Goal: Transaction & Acquisition: Purchase product/service

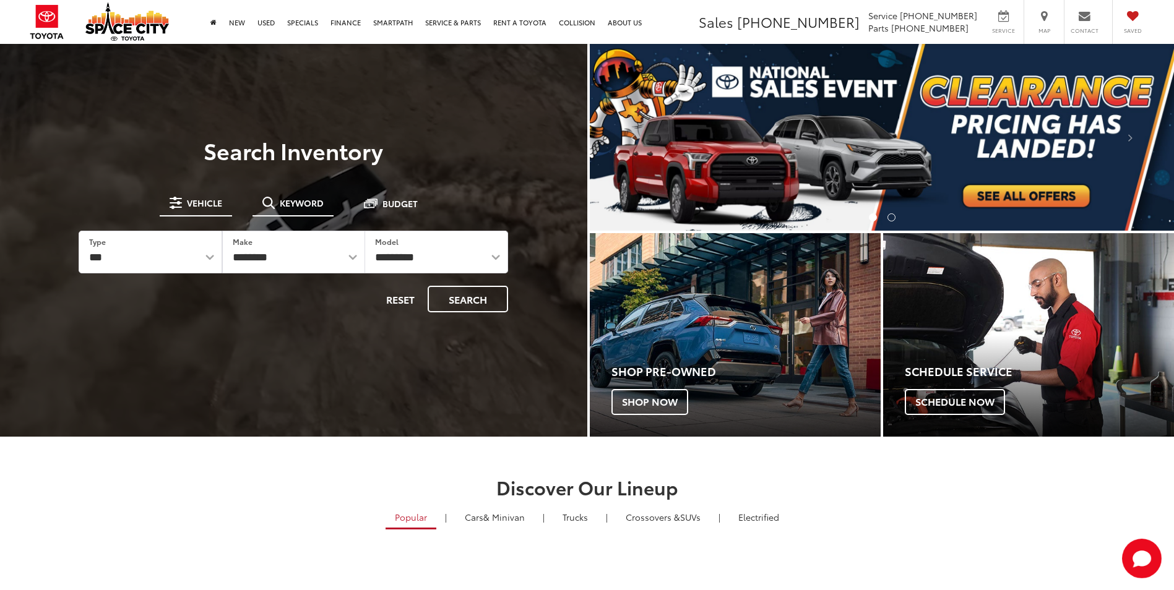
click at [272, 207] on span at bounding box center [268, 203] width 12 height 12
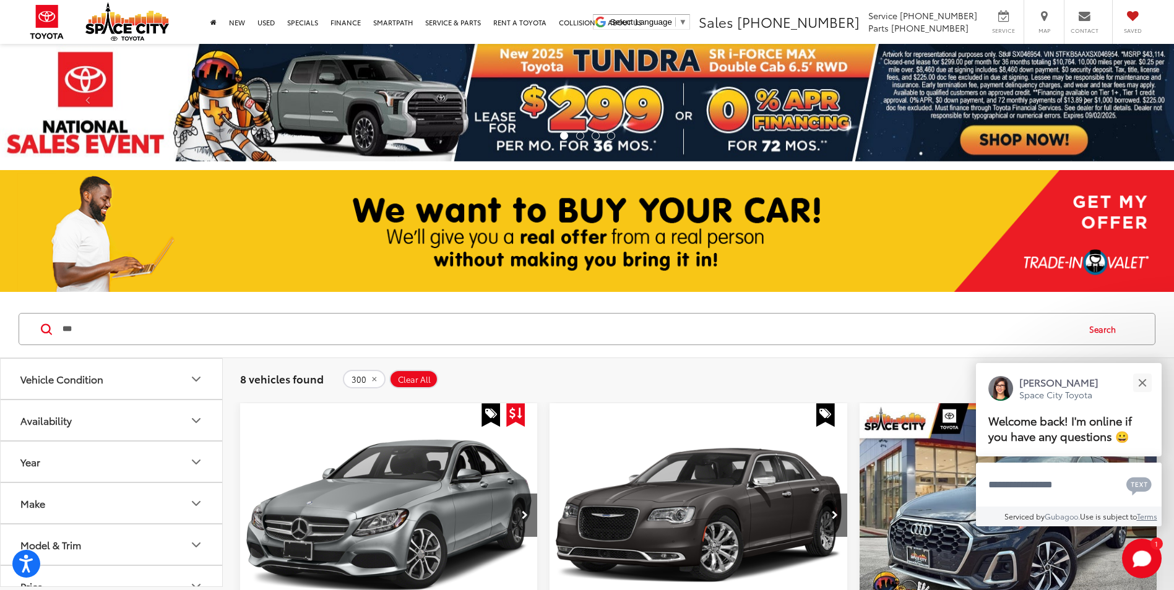
click at [291, 335] on input "***" at bounding box center [569, 329] width 1016 height 30
click at [65, 332] on input "***" at bounding box center [569, 329] width 1016 height 30
click at [61, 328] on div at bounding box center [51, 330] width 20 height 12
click at [66, 332] on input "***" at bounding box center [569, 329] width 1016 height 30
click at [61, 331] on input "***" at bounding box center [569, 329] width 1016 height 30
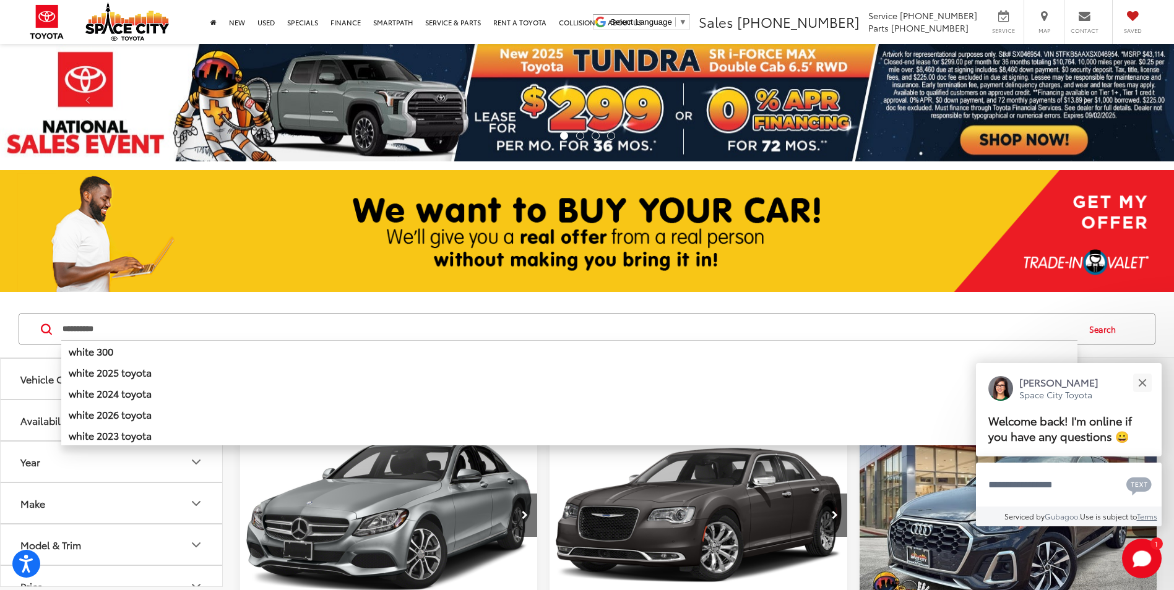
type input "*********"
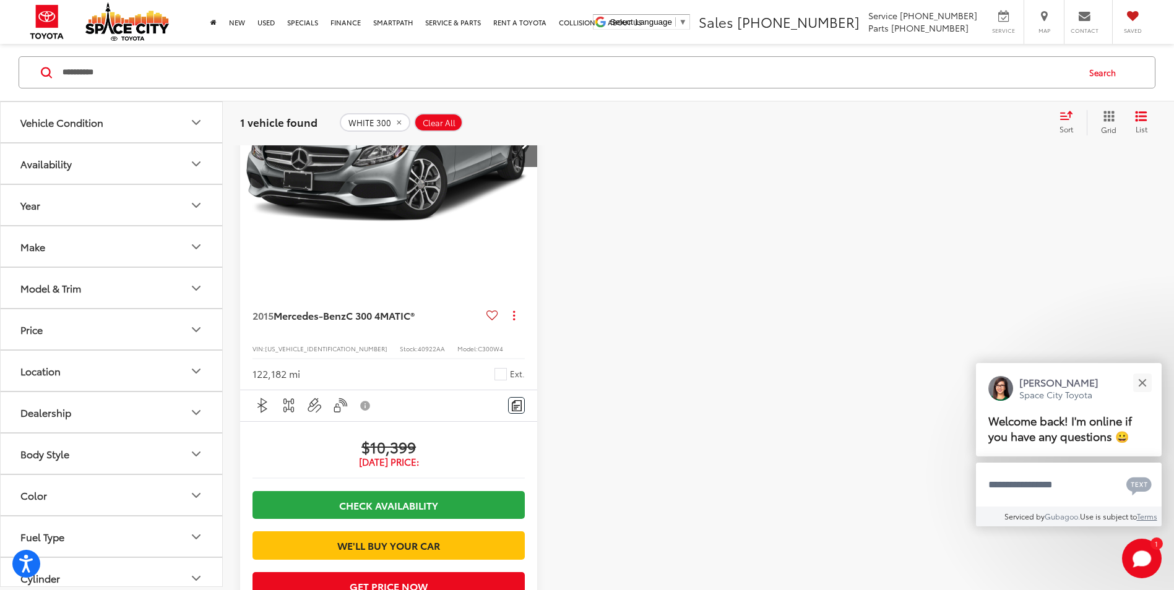
scroll to position [371, 0]
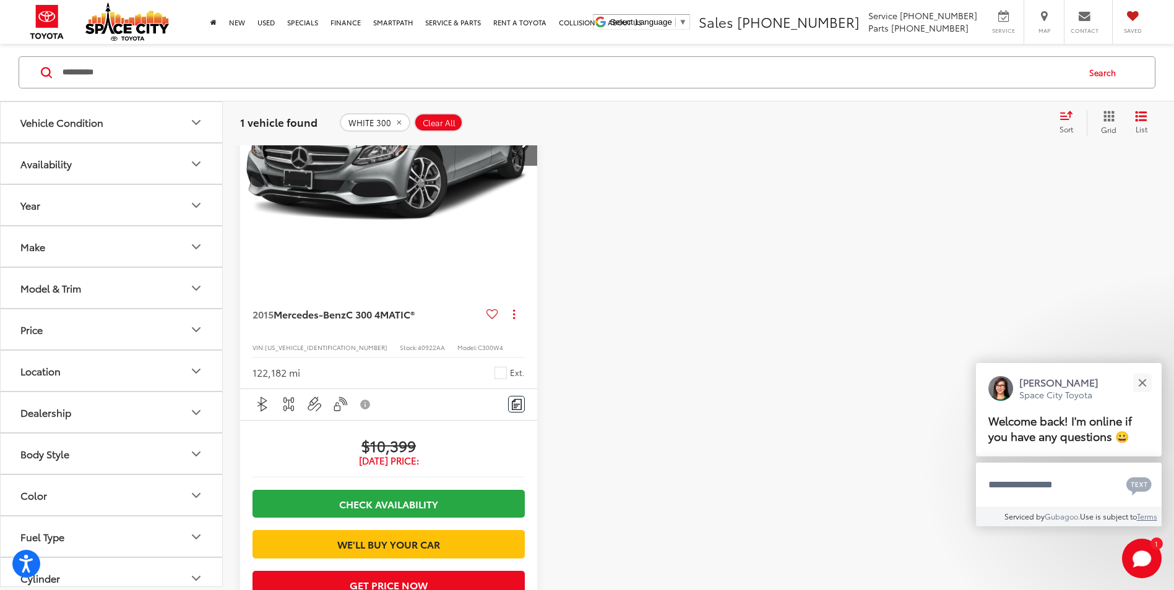
drag, startPoint x: 149, startPoint y: 80, endPoint x: 41, endPoint y: 88, distance: 108.6
click at [41, 87] on div "********* ********* white 300 white 1500 white 2025 toyota white 2024 toyota wh…" at bounding box center [587, 72] width 1136 height 32
click at [147, 62] on input "Search by Make, Model, or Keyword" at bounding box center [569, 73] width 1016 height 30
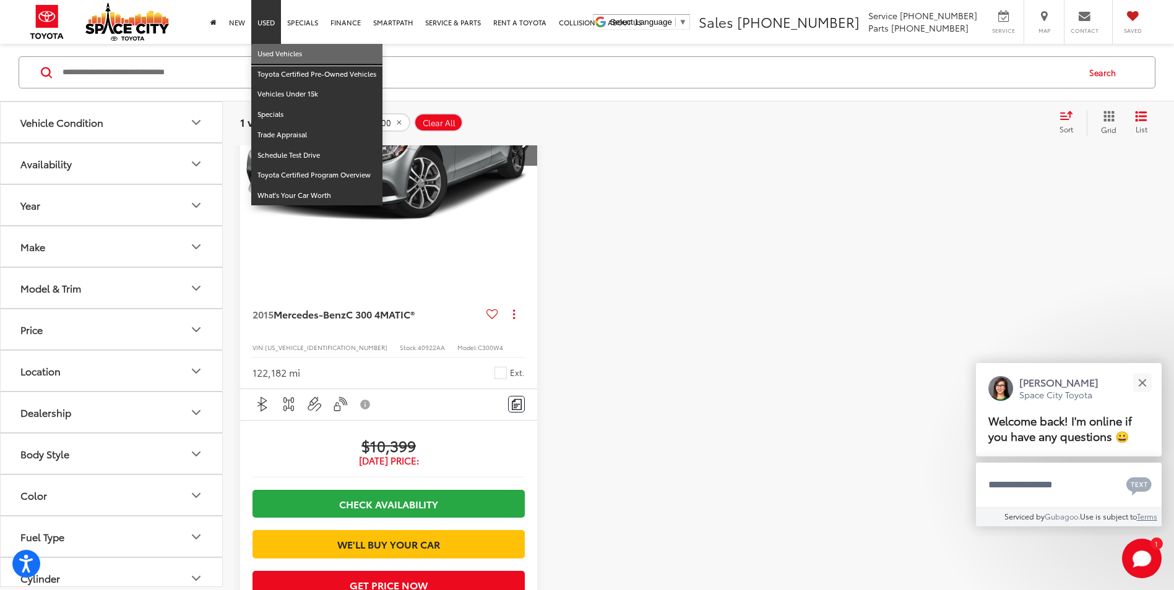
click at [265, 48] on link "Used Vehicles" at bounding box center [316, 54] width 131 height 20
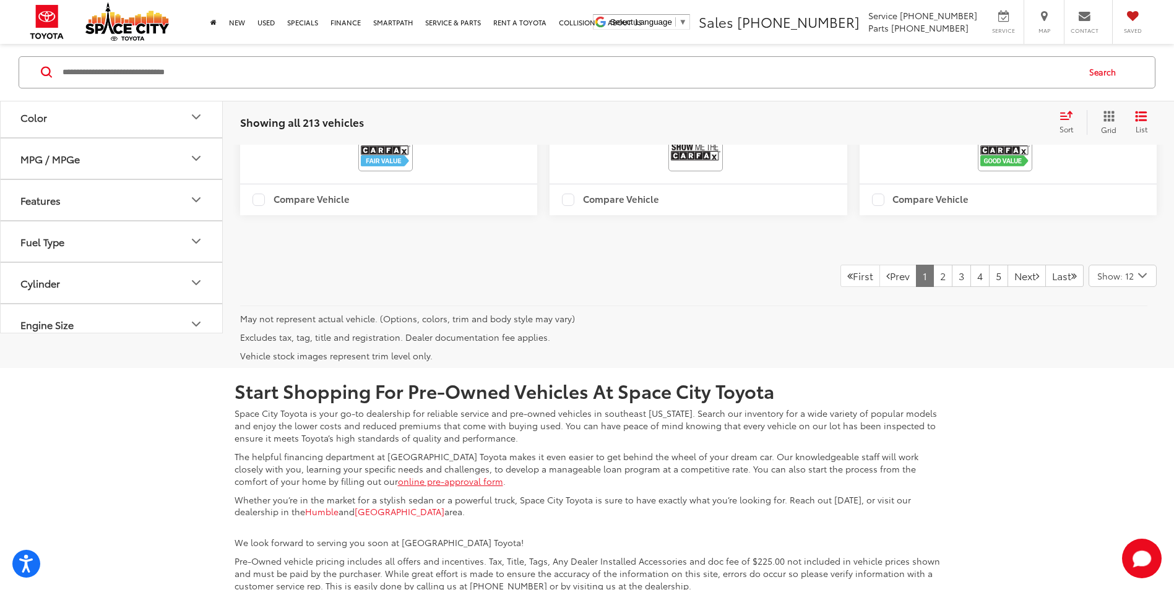
scroll to position [2908, 0]
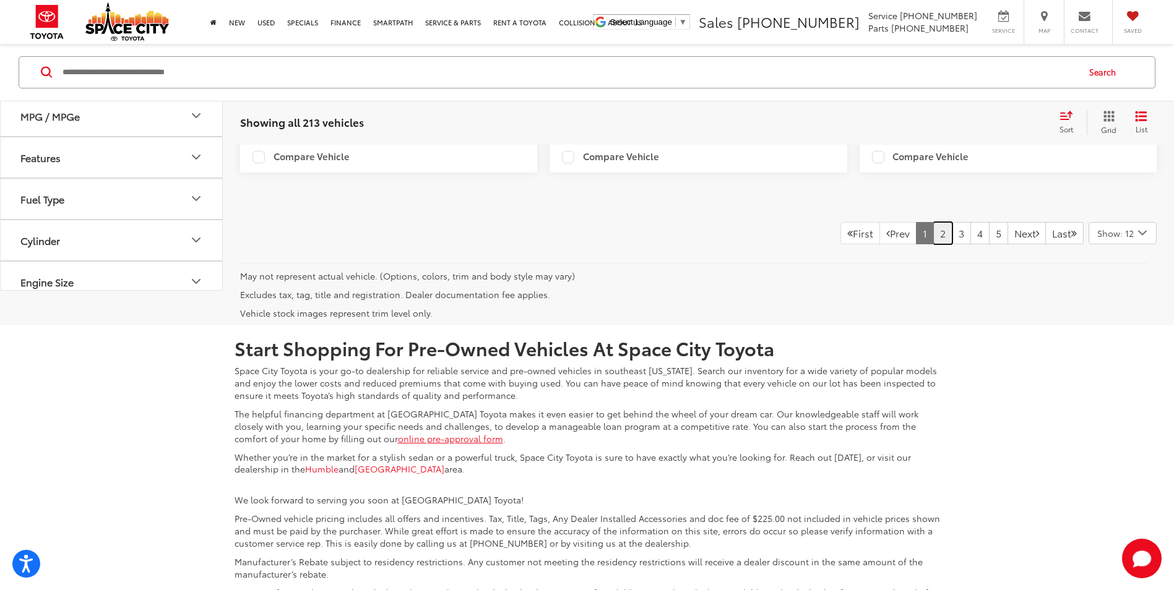
click at [933, 244] on link "2" at bounding box center [942, 233] width 19 height 22
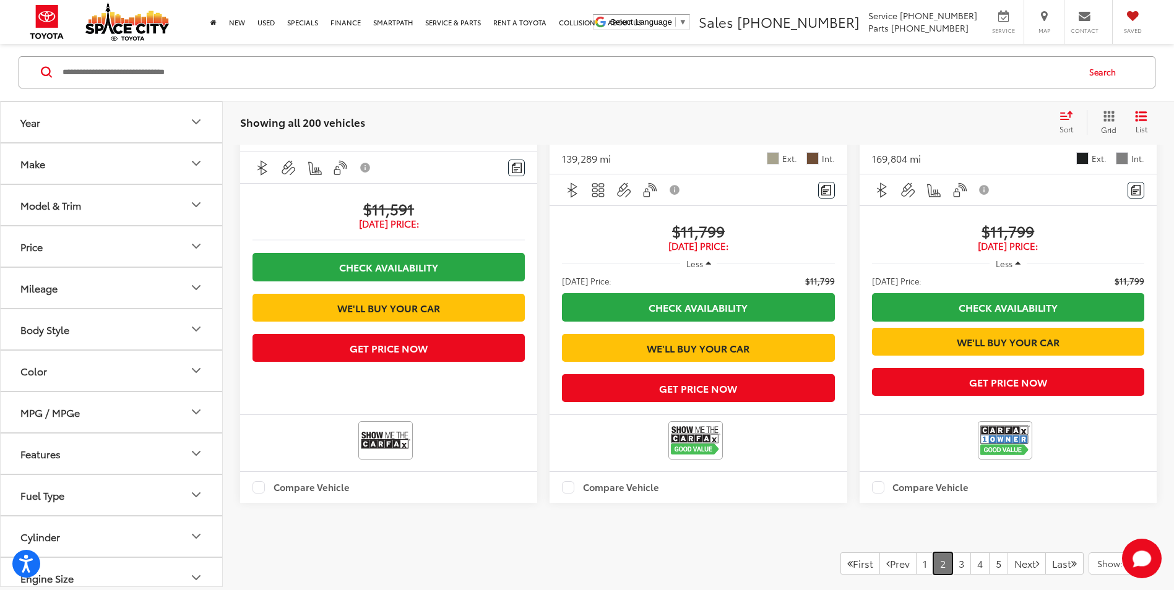
scroll to position [2654, 0]
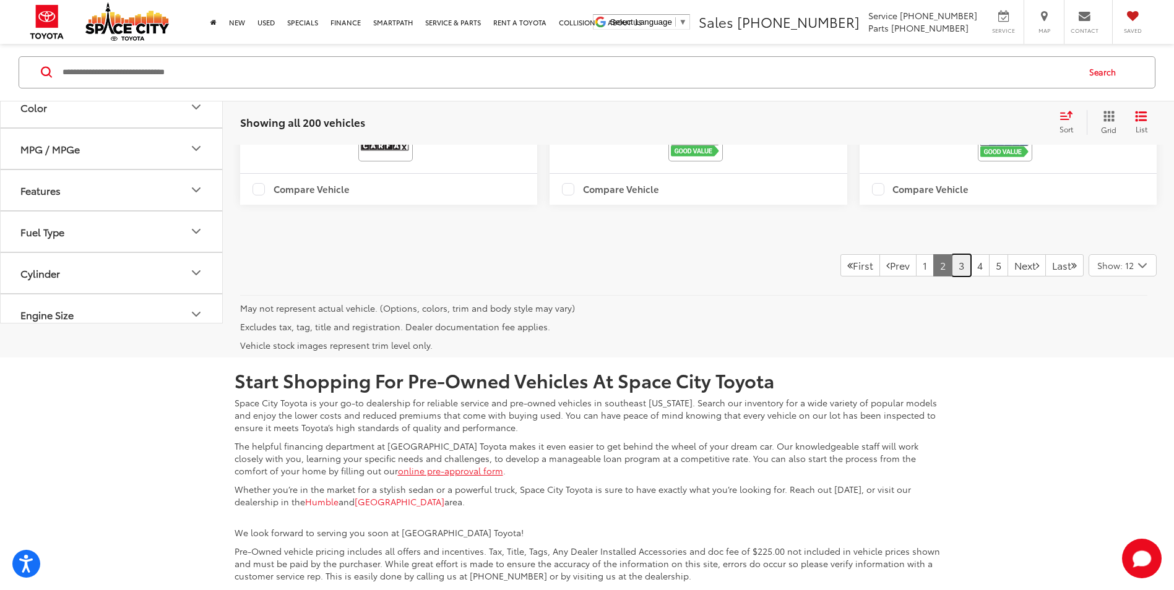
click at [951, 277] on link "3" at bounding box center [960, 265] width 19 height 22
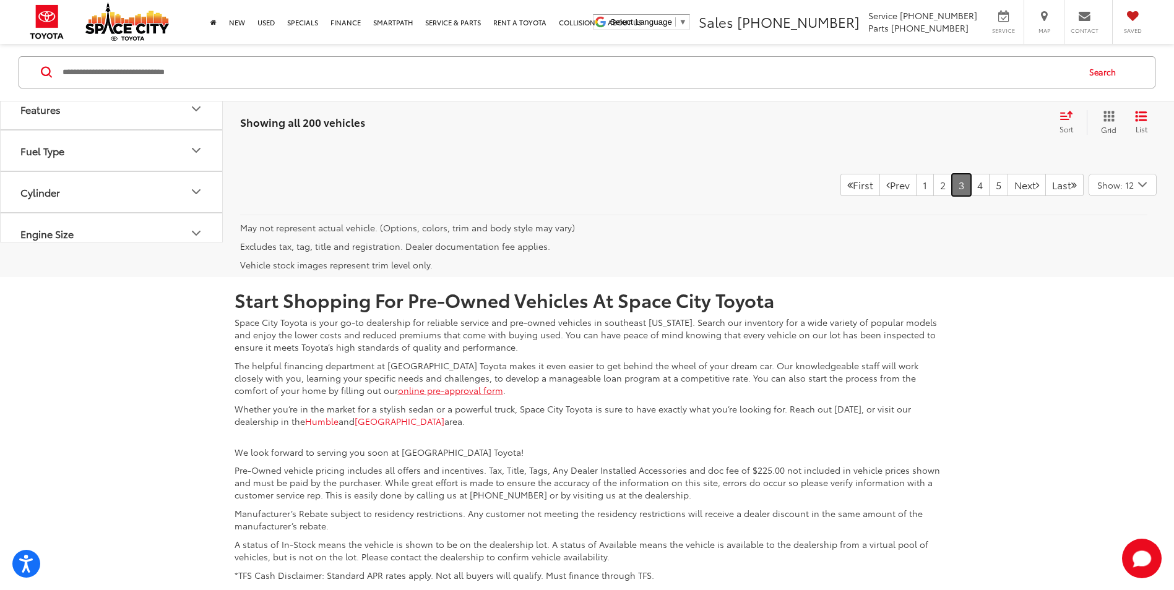
scroll to position [2963, 0]
click at [970, 195] on link "4" at bounding box center [979, 184] width 19 height 22
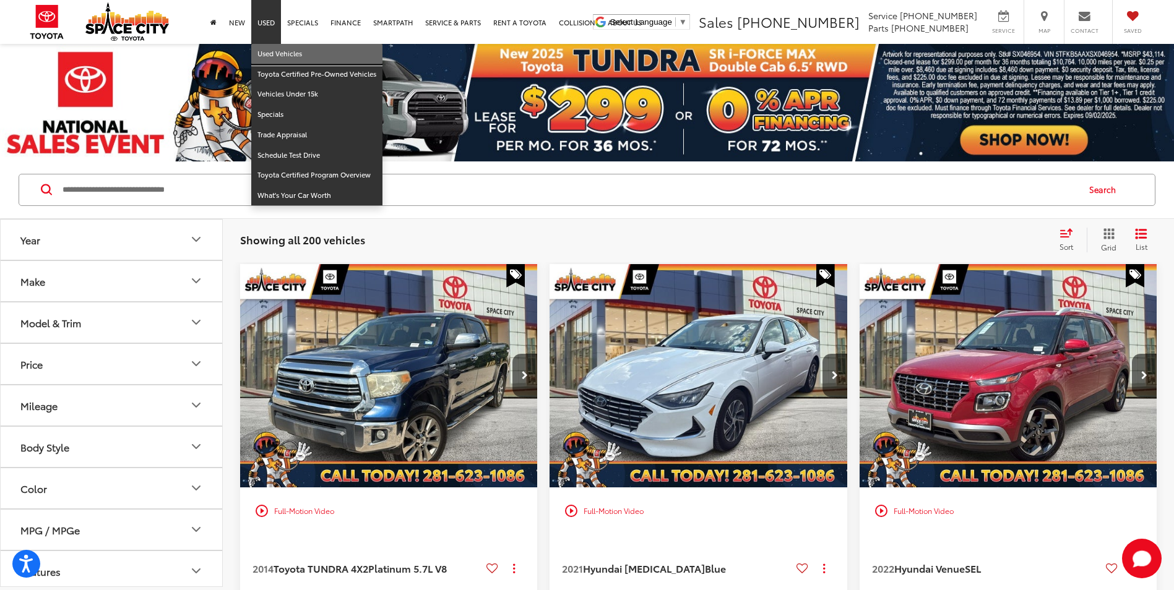
click at [275, 51] on link "Used Vehicles" at bounding box center [316, 54] width 131 height 20
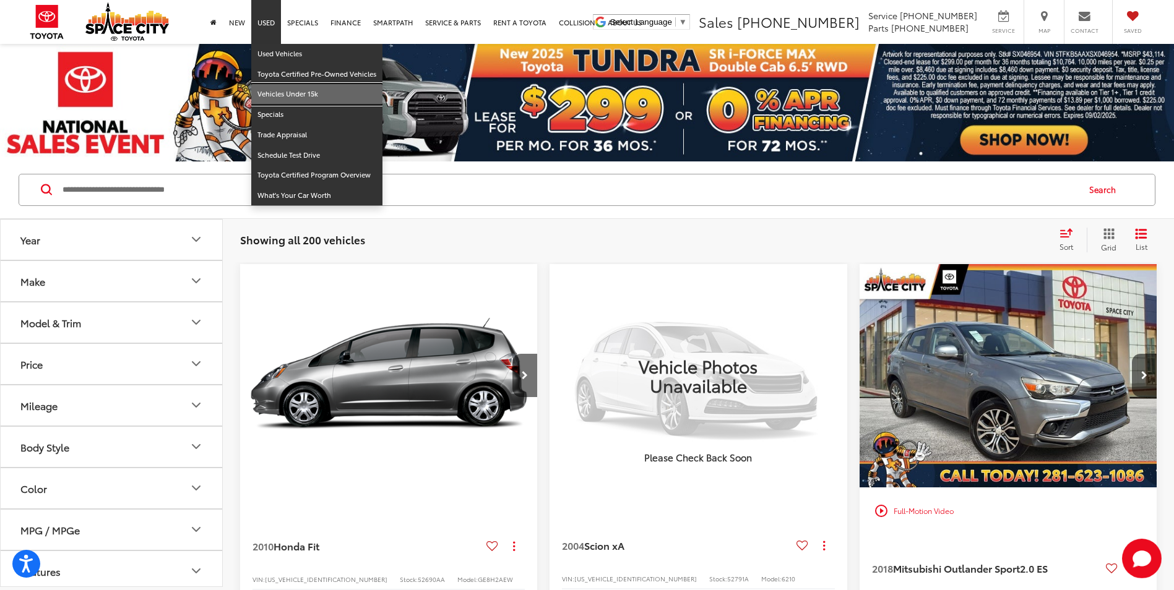
click at [285, 89] on link "Vehicles Under 15k" at bounding box center [316, 94] width 131 height 20
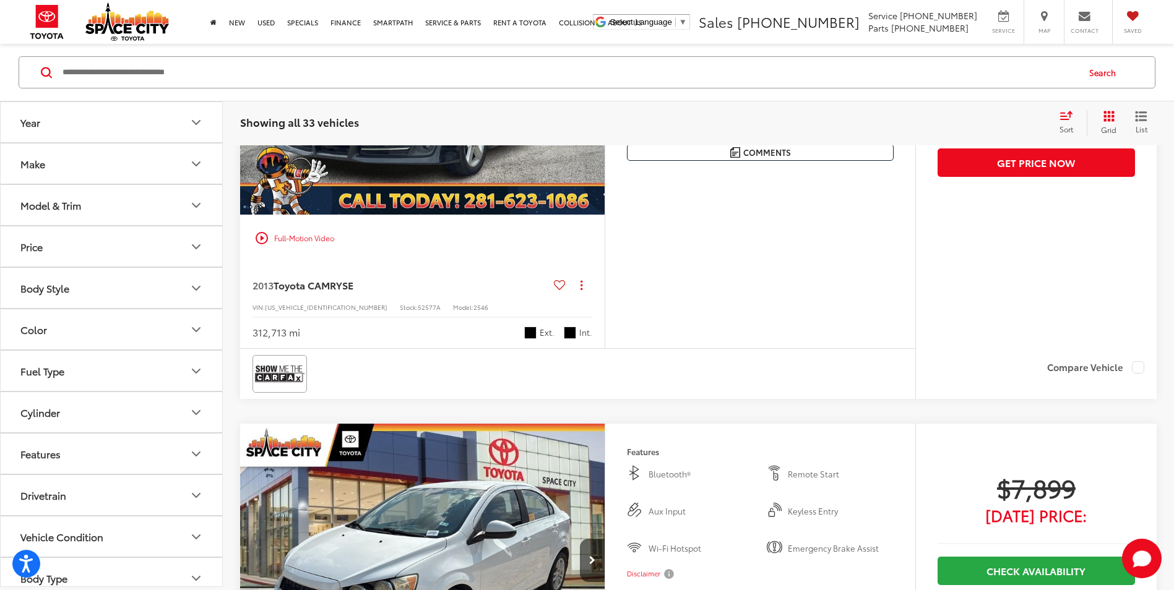
scroll to position [4021, 0]
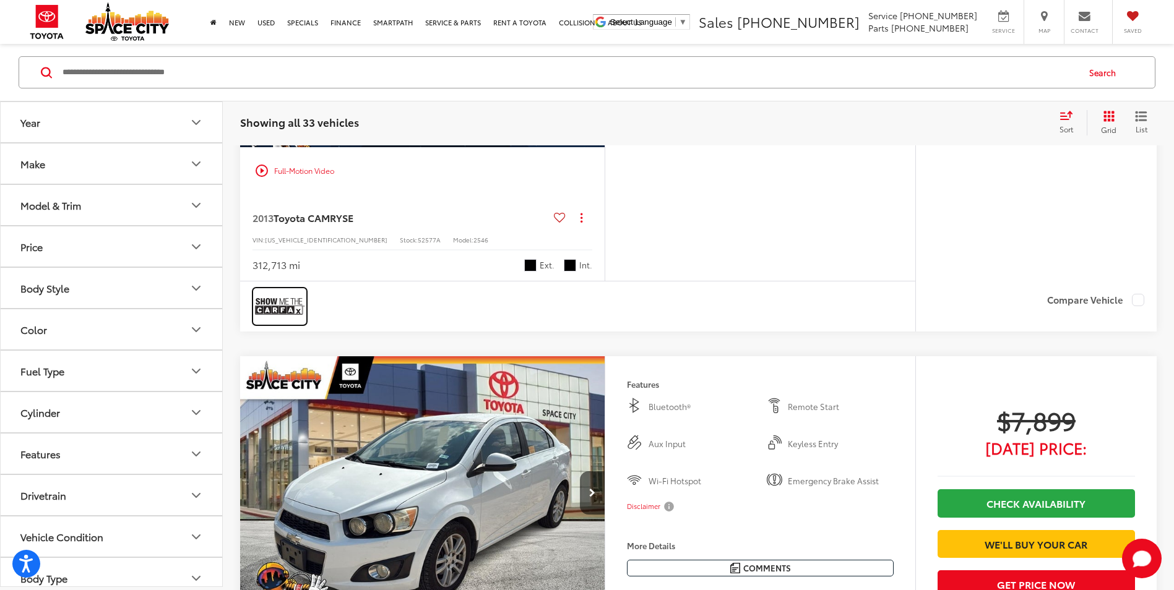
click at [273, 323] on img at bounding box center [279, 306] width 49 height 33
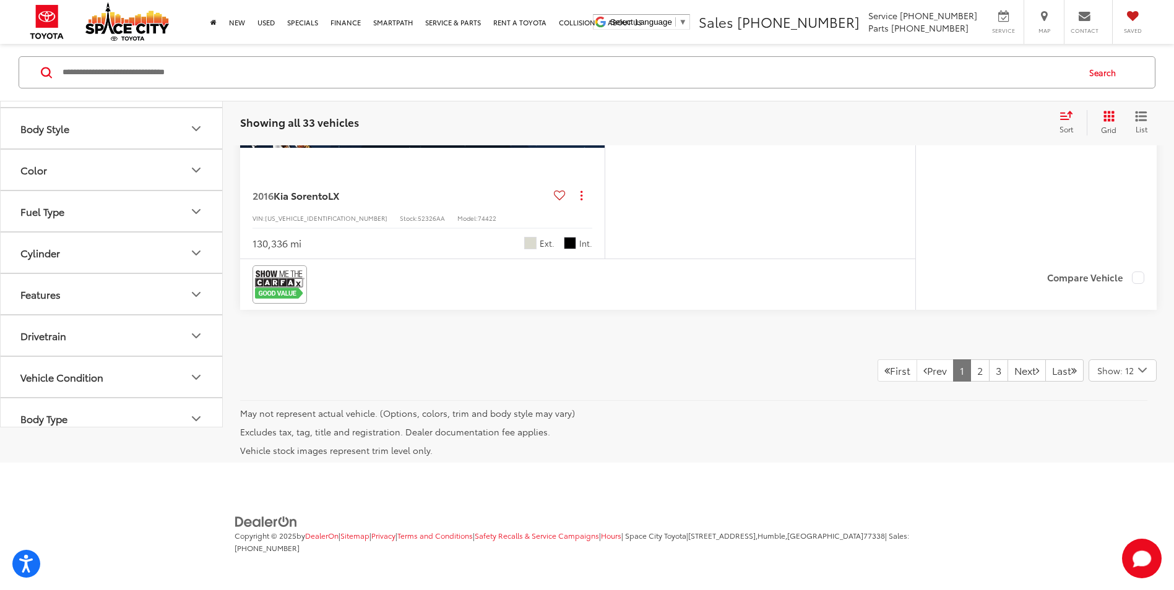
scroll to position [5677, 0]
click at [970, 369] on link "2" at bounding box center [979, 370] width 19 height 22
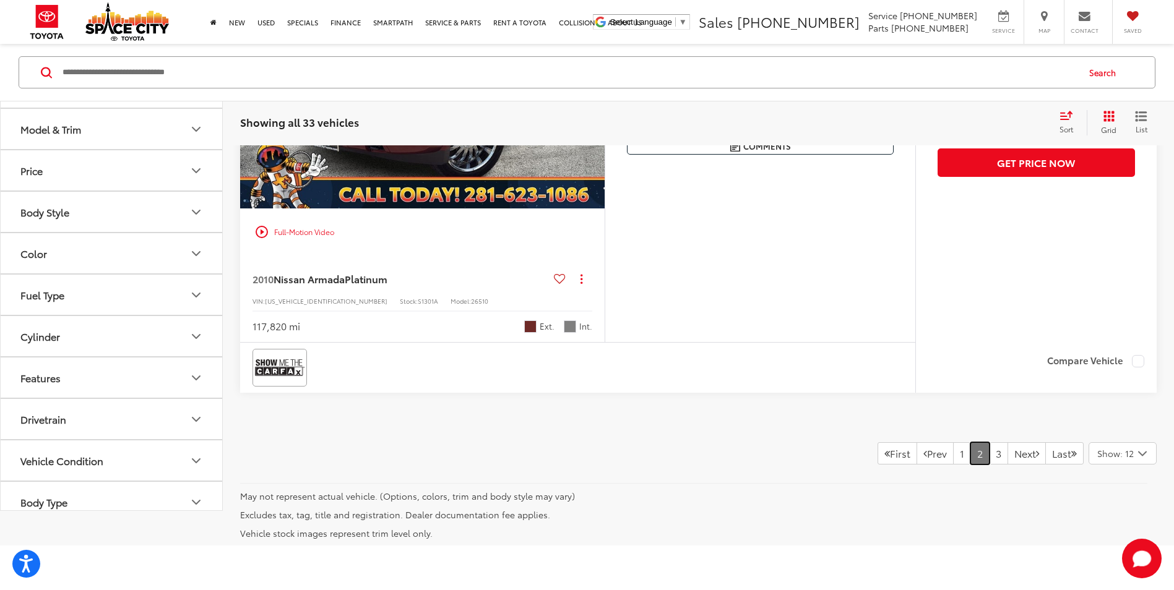
scroll to position [5730, 0]
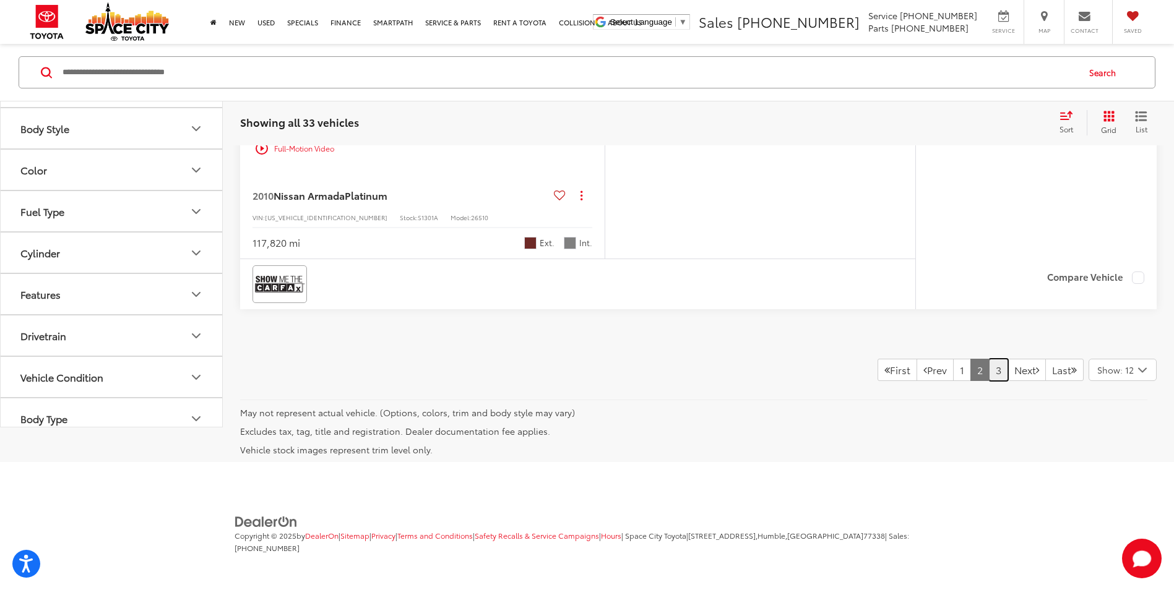
click at [989, 365] on link "3" at bounding box center [998, 370] width 19 height 22
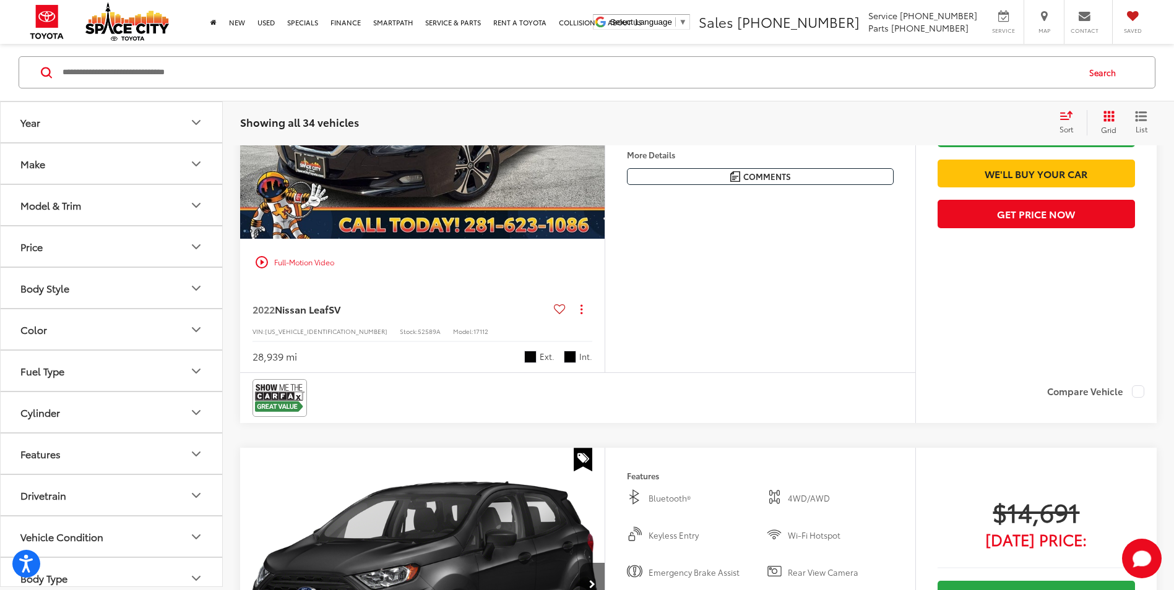
scroll to position [2608, 0]
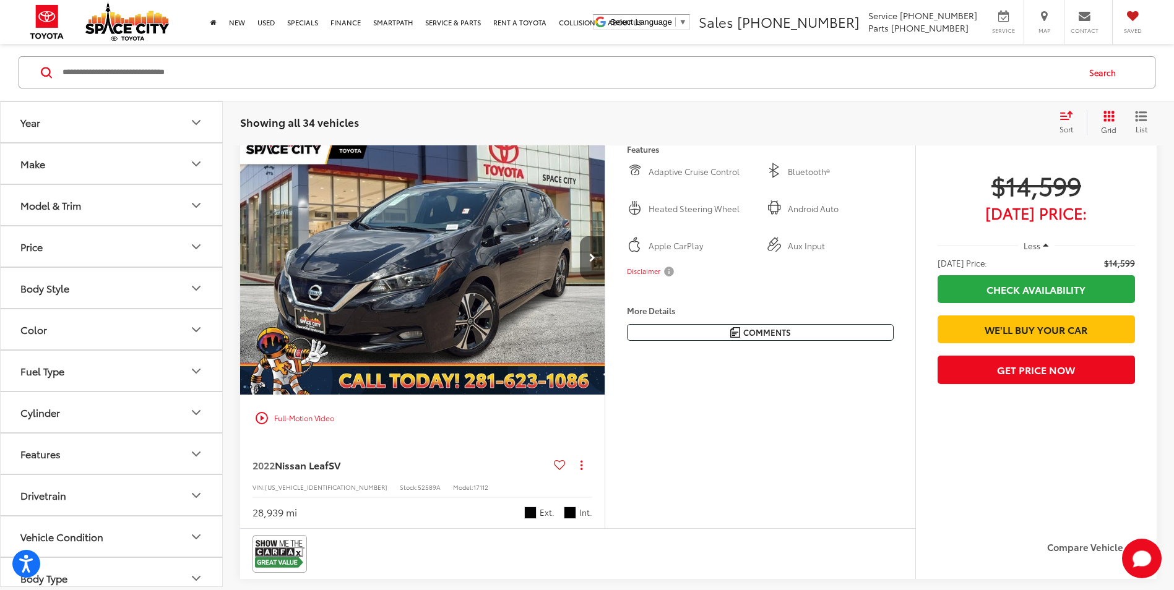
click at [599, 259] on button "Next image" at bounding box center [592, 257] width 25 height 43
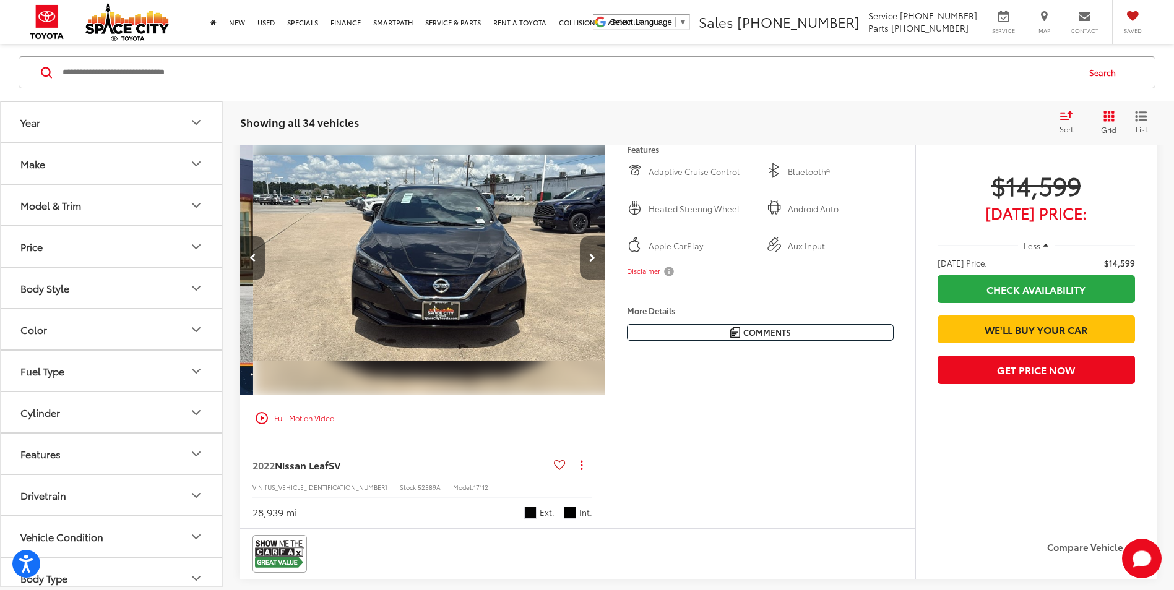
scroll to position [0, 366]
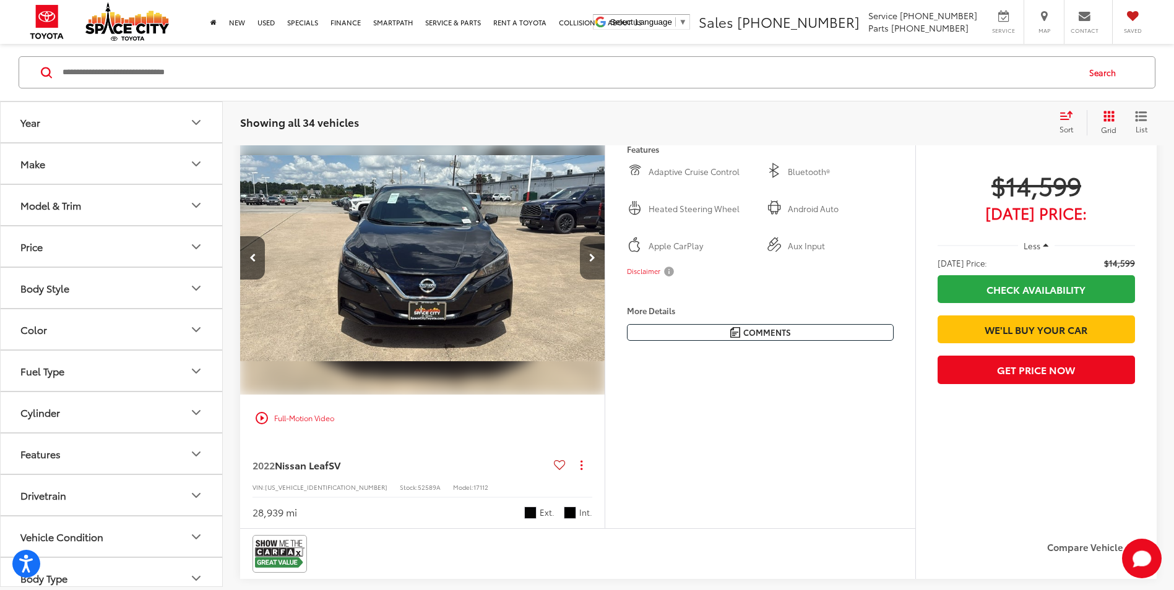
click at [593, 258] on icon "Next image" at bounding box center [592, 258] width 6 height 9
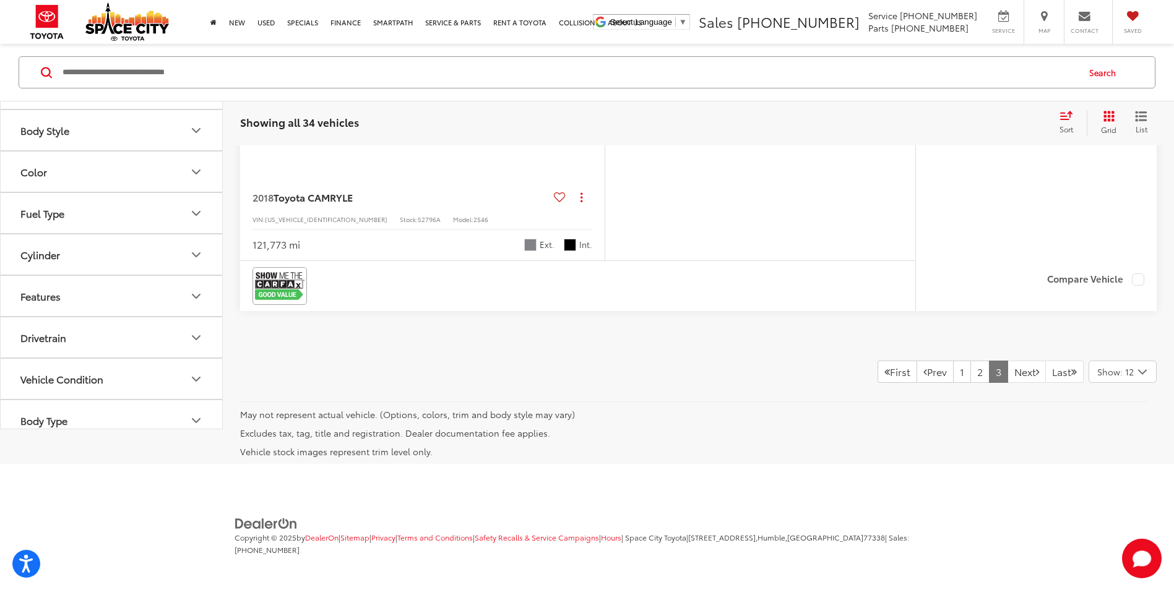
scroll to position [4742, 0]
click at [953, 376] on link "1" at bounding box center [962, 370] width 18 height 22
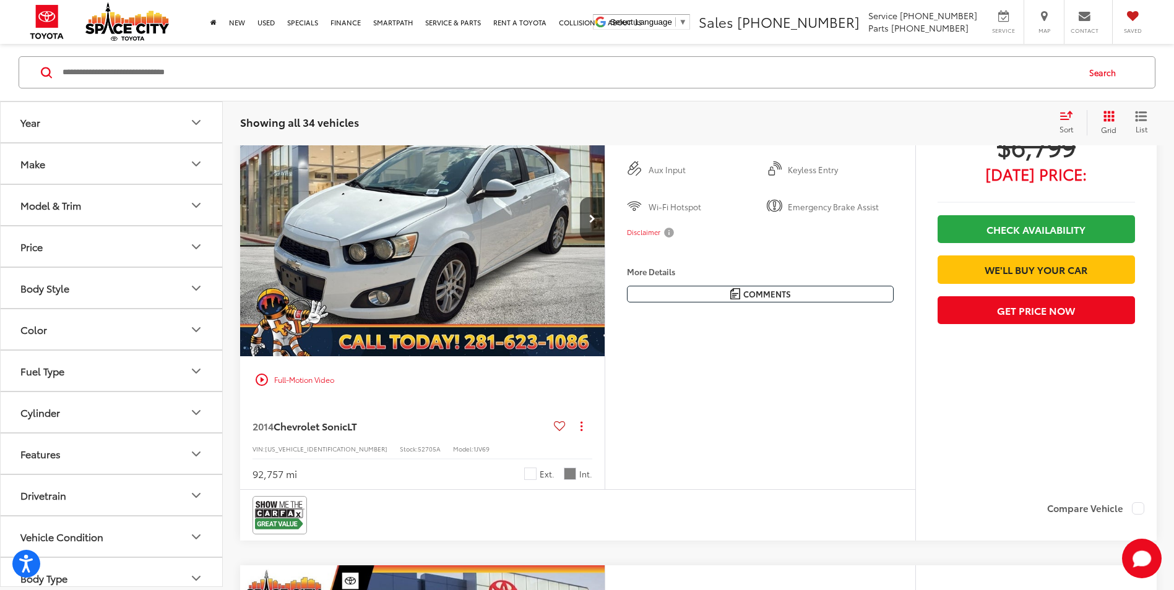
scroll to position [3350, 0]
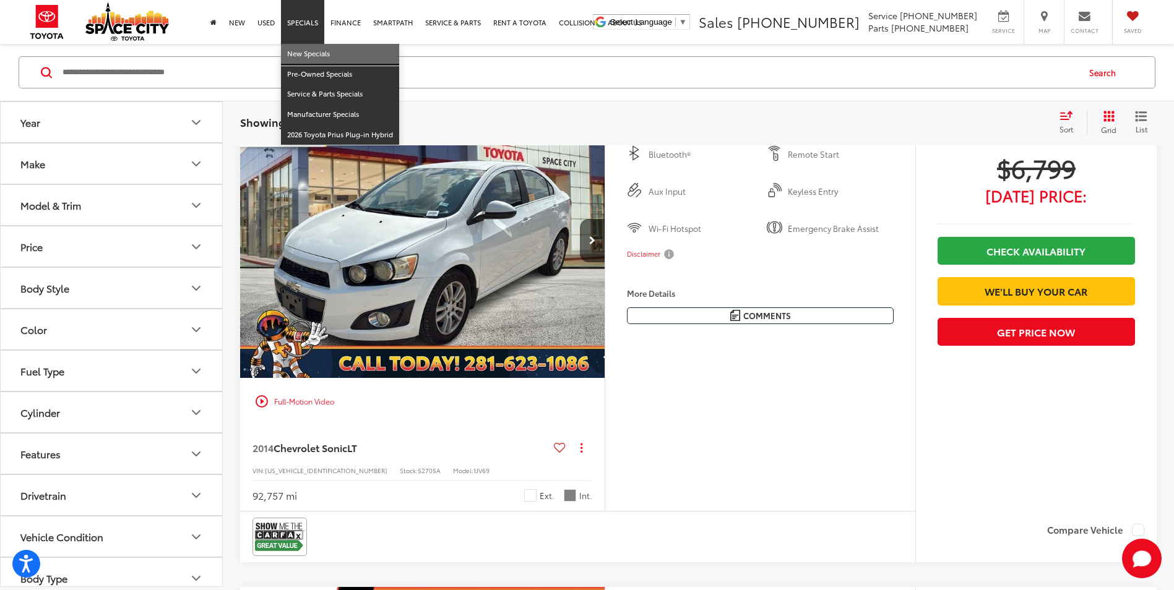
click at [324, 58] on link "New Specials" at bounding box center [340, 54] width 118 height 20
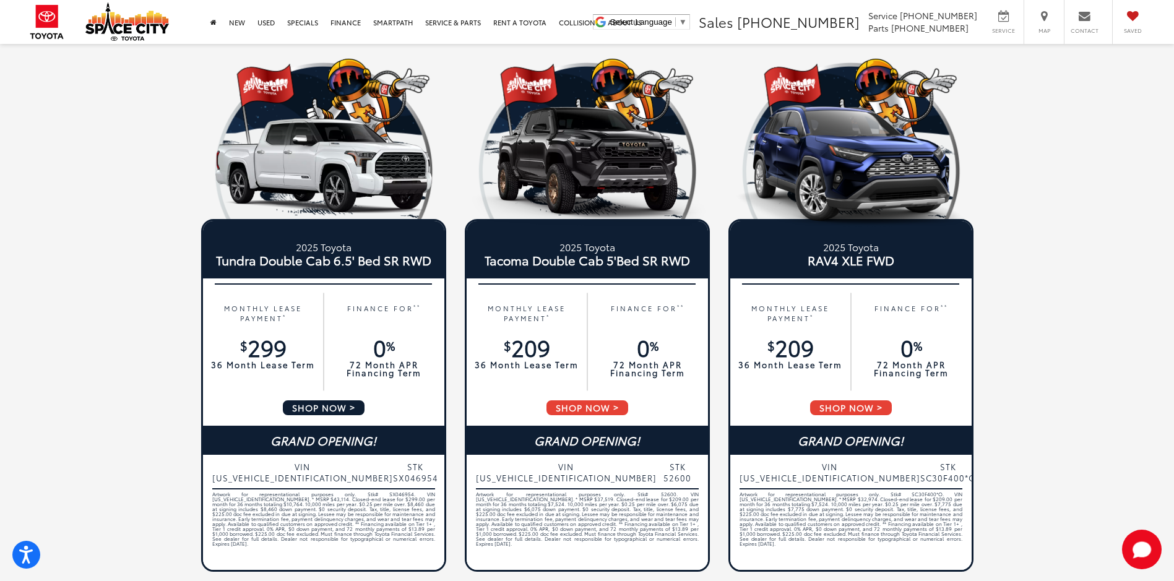
scroll to position [124, 0]
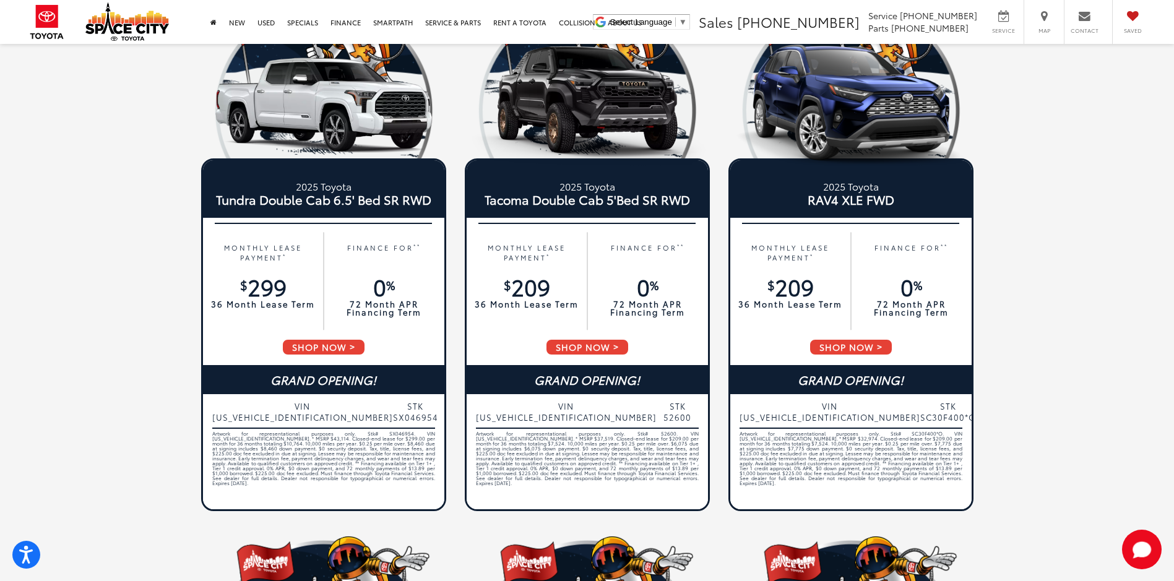
click at [132, 307] on div "2025 Toyota Tundra Double Cab 6.5' Bed SR RWD MONTHLY LEASE PAYMENT * $ 299 36 …" at bounding box center [586, 514] width 971 height 1076
